Goal: Information Seeking & Learning: Understand process/instructions

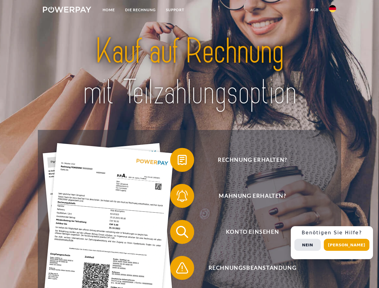
click at [67, 10] on img at bounding box center [67, 10] width 48 height 6
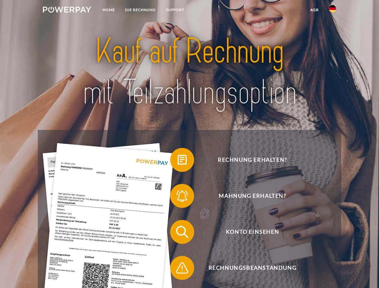
click at [332, 10] on img at bounding box center [332, 8] width 7 height 7
click at [314, 10] on link "agb" at bounding box center [314, 9] width 19 height 11
click at [178, 161] on span at bounding box center [173, 160] width 30 height 30
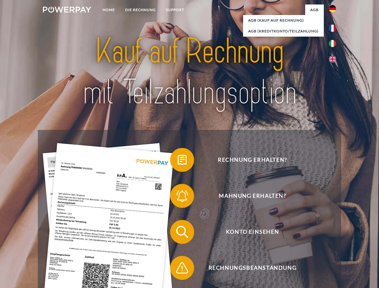
click at [178, 197] on div "Rechnung erhalten? Mahnung erhalten? Konto einsehen" at bounding box center [189, 250] width 303 height 240
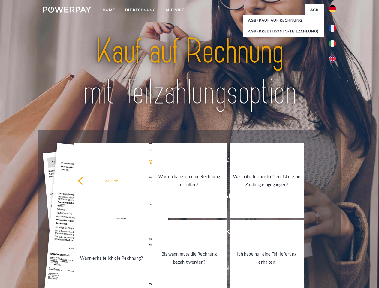
click at [178, 233] on link "Bis wann muss die Rechnung bezahlt werden?" at bounding box center [189, 257] width 75 height 75
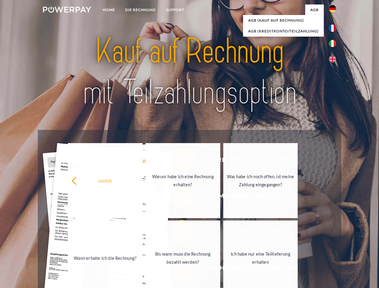
click at [178, 269] on span at bounding box center [173, 268] width 30 height 30
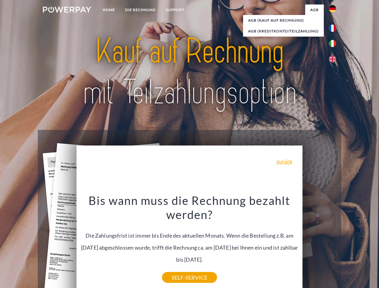
click at [334, 243] on div "Rechnung erhalten? Mahnung erhalten? Konto einsehen" at bounding box center [189, 250] width 303 height 240
click at [319, 244] on span "Konto einsehen" at bounding box center [252, 232] width 147 height 24
click at [348, 245] on header "Home DIE RECHNUNG SUPPORT" at bounding box center [189, 207] width 379 height 414
